Goal: Task Accomplishment & Management: Use online tool/utility

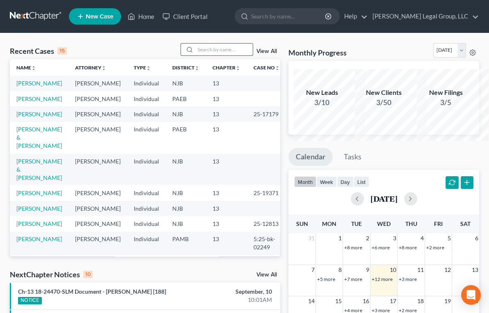
click at [195, 55] on input "search" at bounding box center [223, 50] width 57 height 12
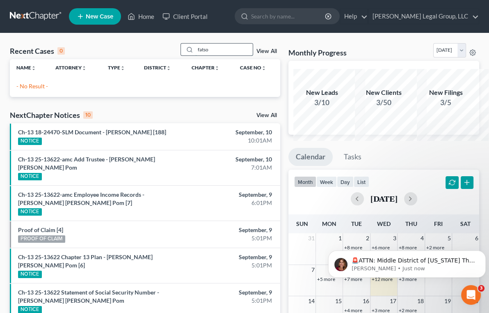
click at [200, 55] on input "fatso" at bounding box center [223, 50] width 57 height 12
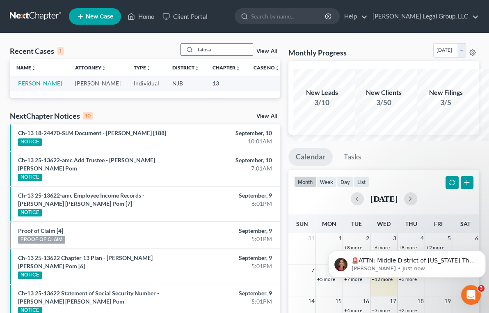
type input "fatosa"
click at [39, 87] on link "[PERSON_NAME]" at bounding box center [39, 83] width 46 height 7
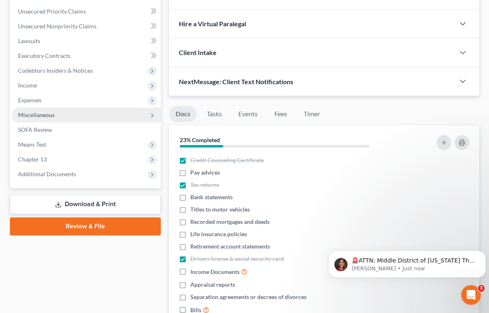
scroll to position [186, 0]
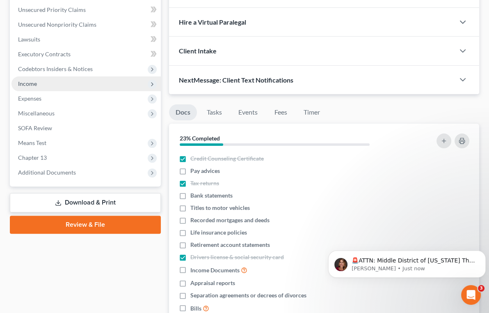
click at [55, 91] on span "Income" at bounding box center [85, 83] width 149 height 15
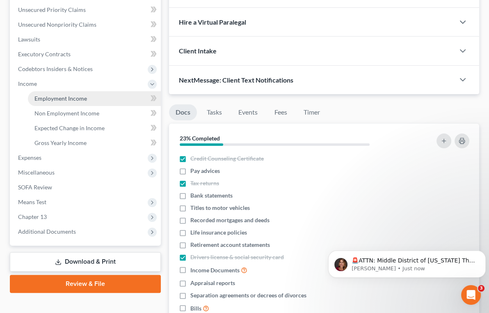
click at [73, 102] on span "Employment Income" at bounding box center [60, 98] width 53 height 7
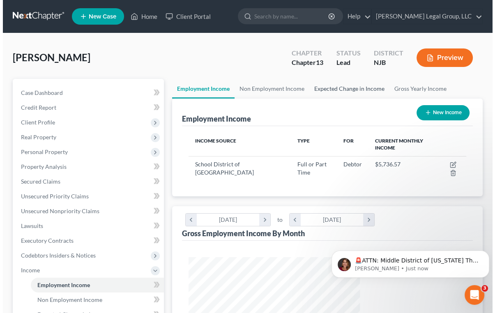
scroll to position [183, 188]
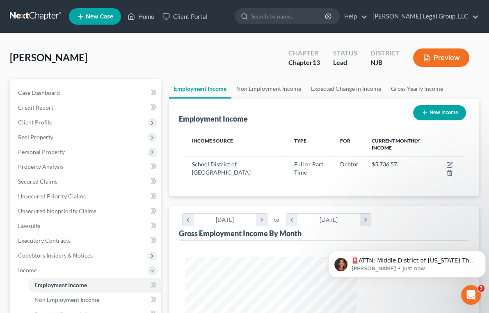
click at [434, 67] on button "Preview" at bounding box center [441, 57] width 56 height 18
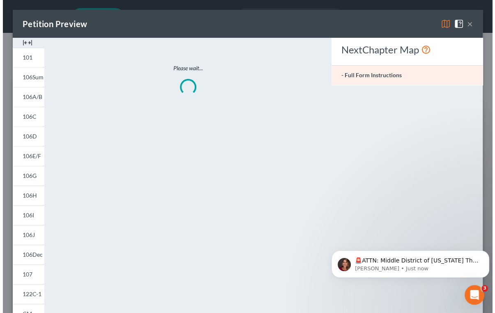
scroll to position [183, 190]
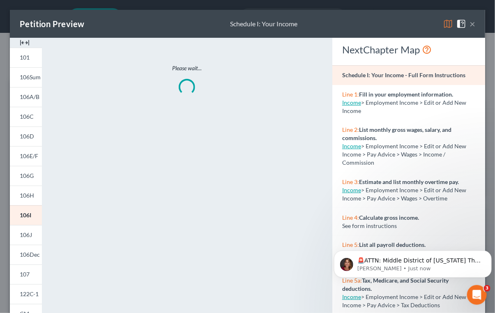
click at [443, 28] on img at bounding box center [448, 24] width 10 height 10
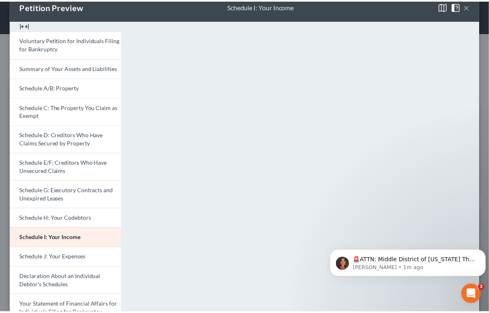
scroll to position [0, 0]
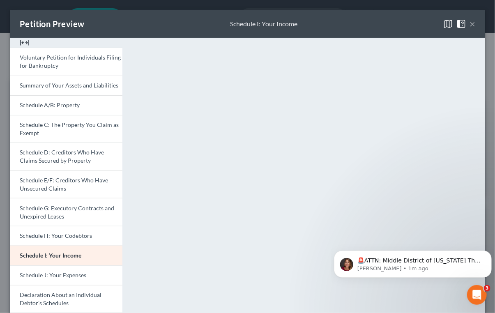
click at [469, 28] on button "×" at bounding box center [472, 24] width 6 height 10
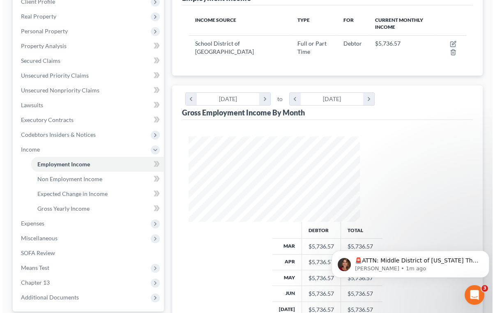
scroll to position [149, 0]
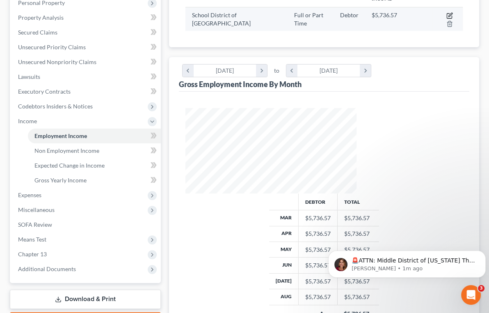
click at [447, 19] on icon "button" at bounding box center [450, 15] width 7 height 7
select select "0"
select select "39"
select select "1"
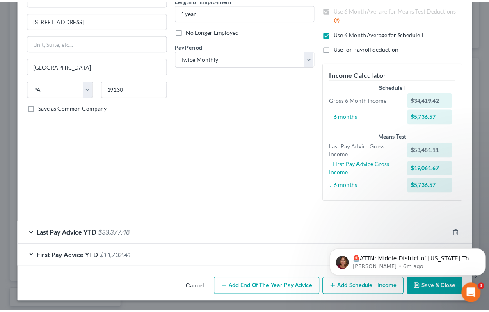
scroll to position [0, 0]
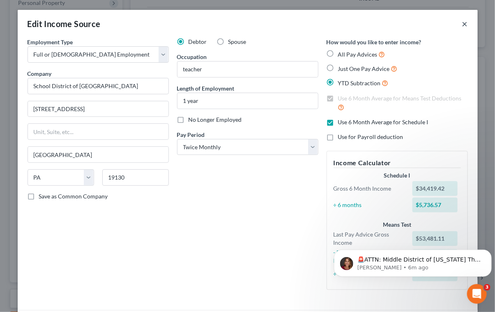
click at [462, 29] on button "×" at bounding box center [465, 24] width 6 height 10
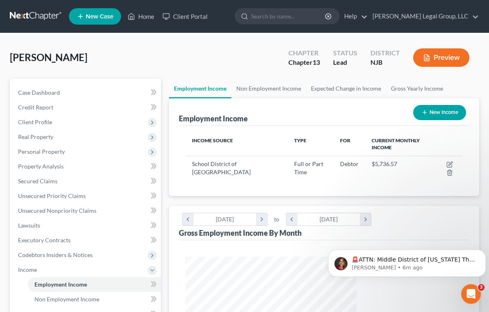
click at [424, 67] on button "Preview" at bounding box center [441, 57] width 56 height 18
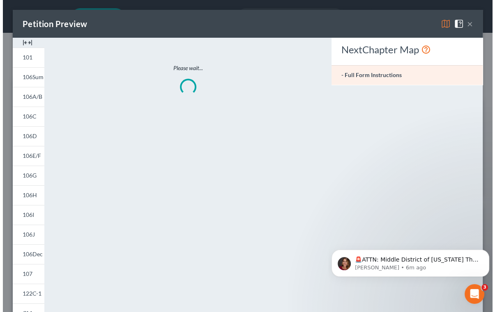
scroll to position [183, 190]
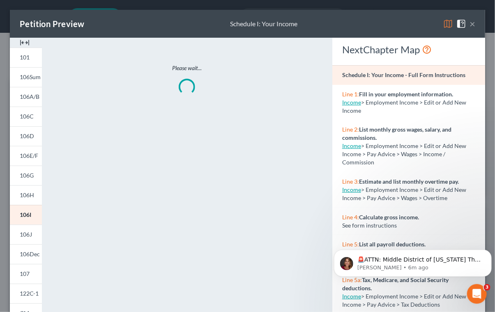
click at [443, 29] on img at bounding box center [448, 24] width 10 height 10
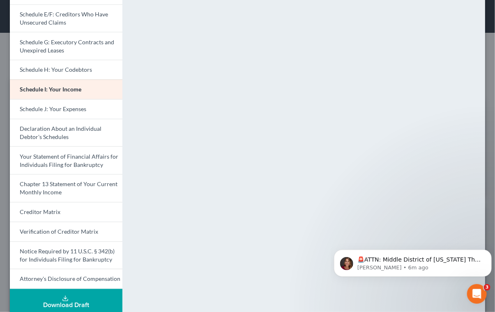
scroll to position [186, 0]
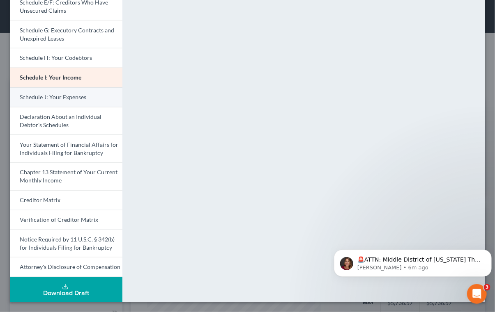
click at [86, 101] on span "Schedule J: Your Expenses" at bounding box center [53, 97] width 66 height 7
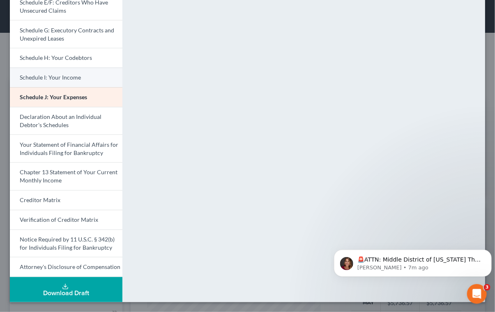
click at [81, 81] on span "Schedule I: Your Income" at bounding box center [50, 77] width 61 height 7
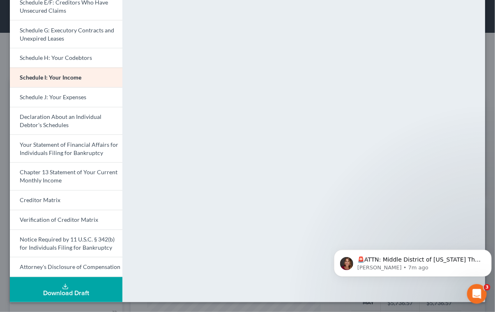
scroll to position [331, 0]
click at [86, 94] on span "Schedule J: Your Expenses" at bounding box center [53, 97] width 66 height 7
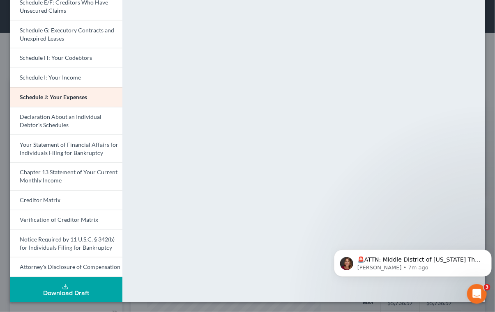
scroll to position [257, 0]
